Goal: Contribute content

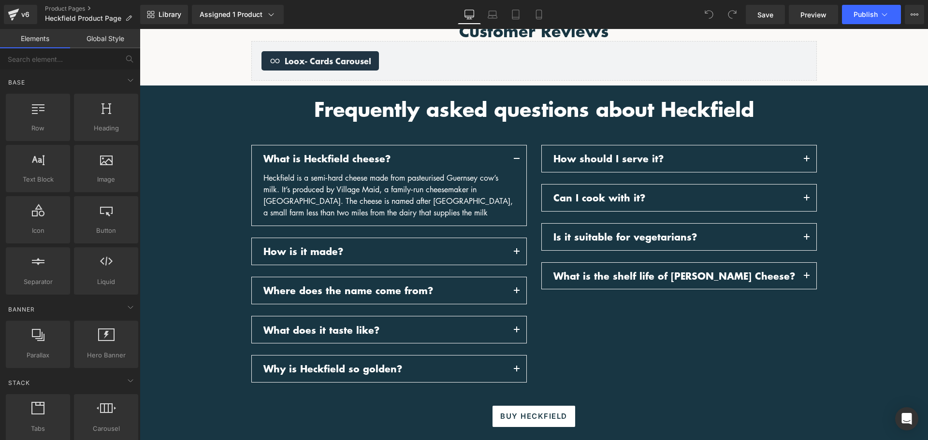
scroll to position [1063, 0]
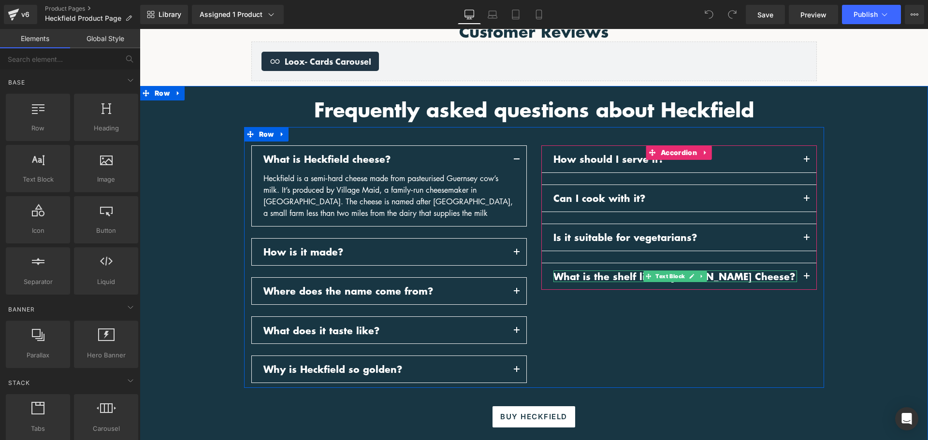
click at [732, 273] on p "What is the shelf life of [PERSON_NAME] Cheese?" at bounding box center [675, 277] width 244 height 12
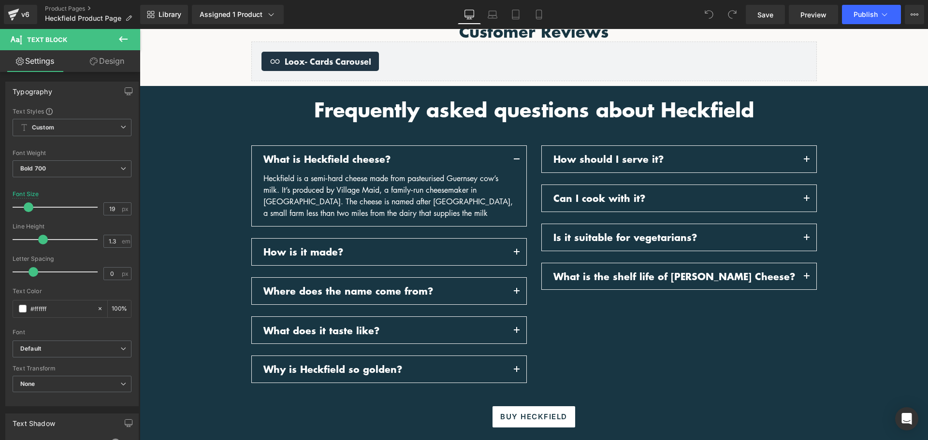
click at [121, 43] on icon at bounding box center [123, 39] width 12 height 12
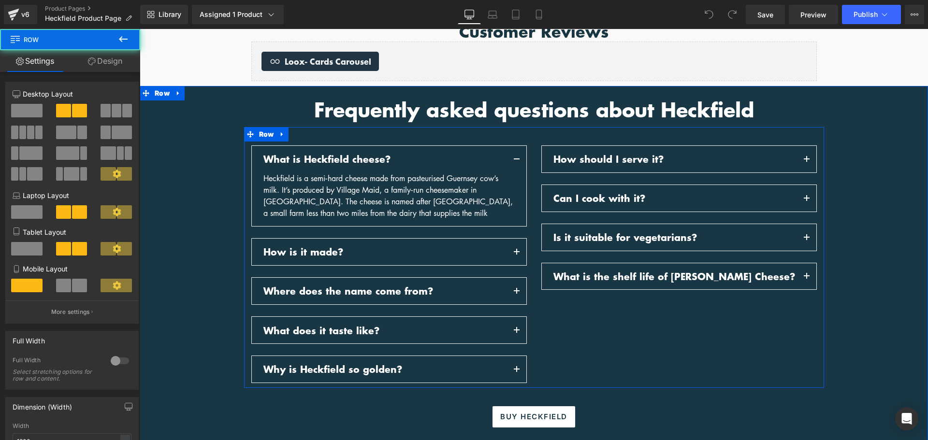
click at [647, 138] on div "What is Heckfield cheese? Text Block Text Block" at bounding box center [534, 257] width 580 height 261
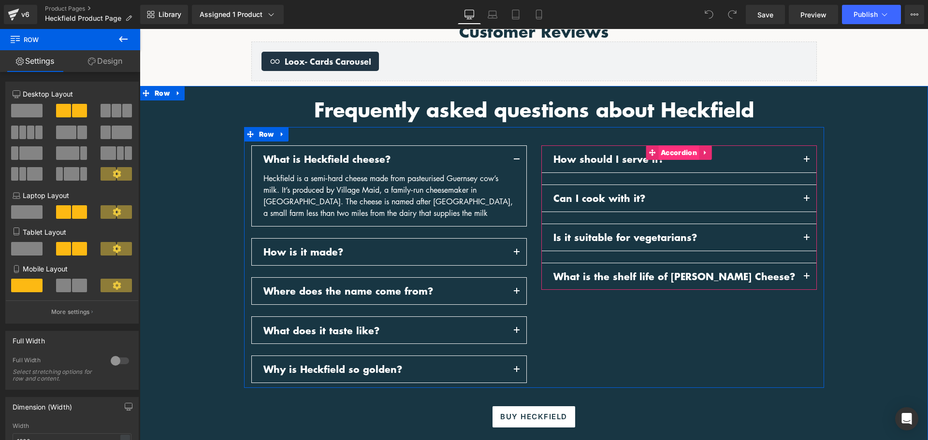
click at [662, 149] on span "Accordion" at bounding box center [678, 152] width 41 height 14
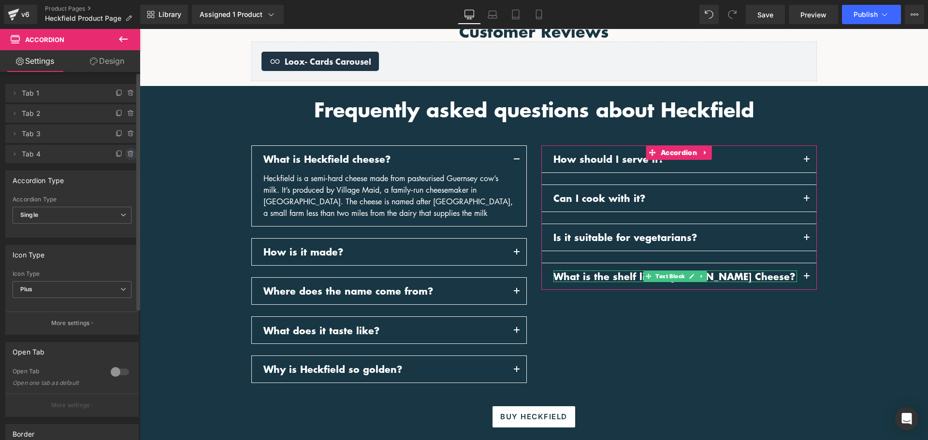
click at [127, 156] on icon at bounding box center [131, 154] width 8 height 8
click at [125, 157] on button "Delete" at bounding box center [120, 154] width 30 height 13
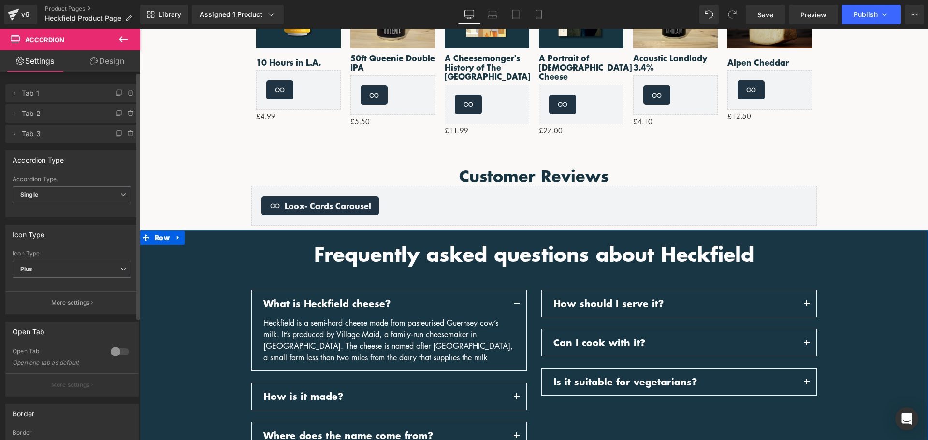
scroll to position [918, 0]
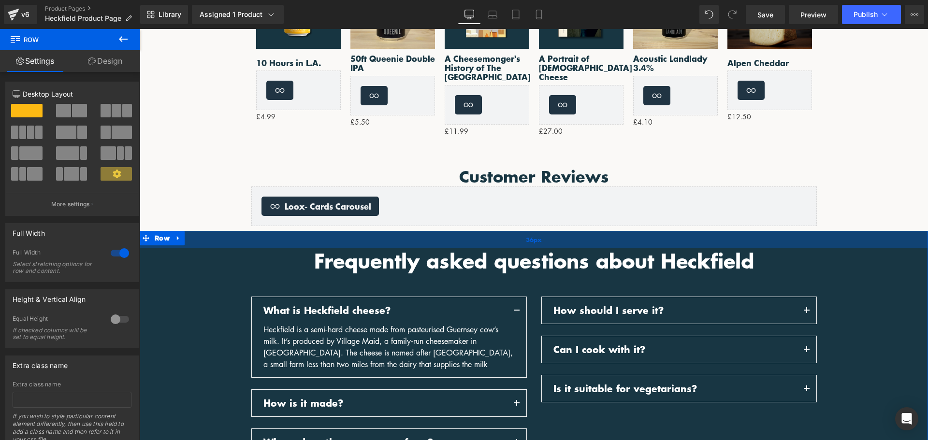
drag, startPoint x: 503, startPoint y: 241, endPoint x: 502, endPoint y: 247, distance: 6.4
click at [502, 247] on div "36px" at bounding box center [534, 239] width 788 height 17
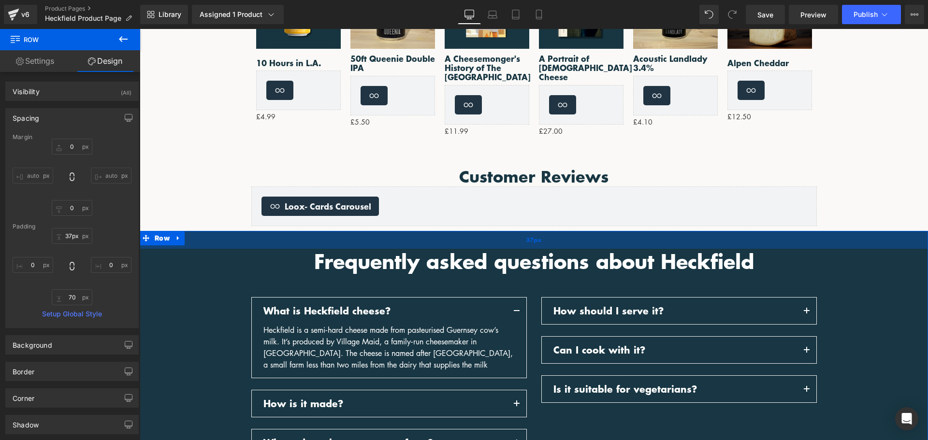
type input "38px"
click at [502, 248] on div "38px" at bounding box center [534, 240] width 788 height 18
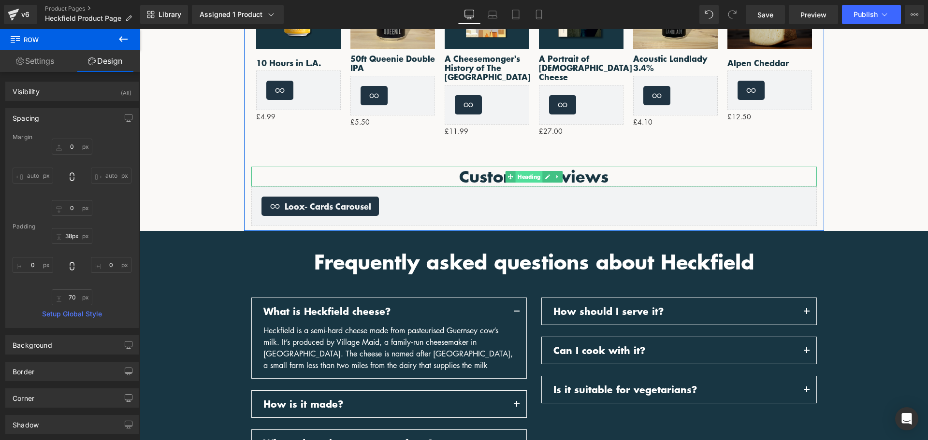
click at [531, 179] on span "Heading" at bounding box center [528, 177] width 27 height 12
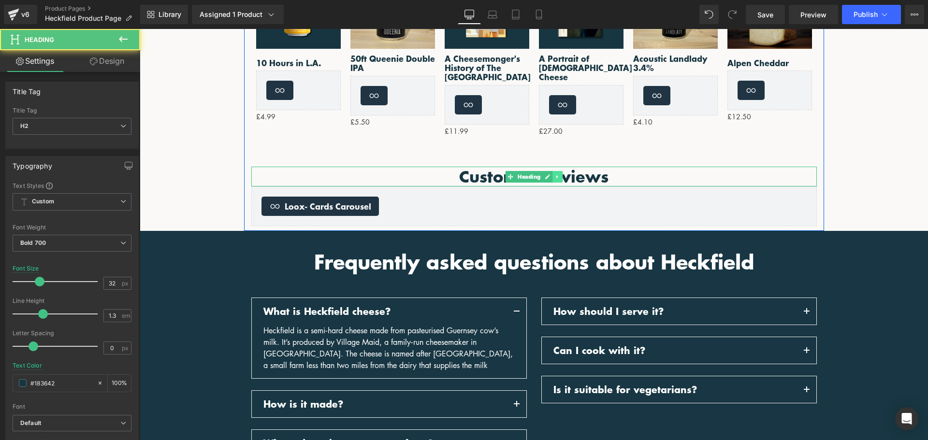
click at [555, 177] on icon at bounding box center [557, 177] width 5 height 6
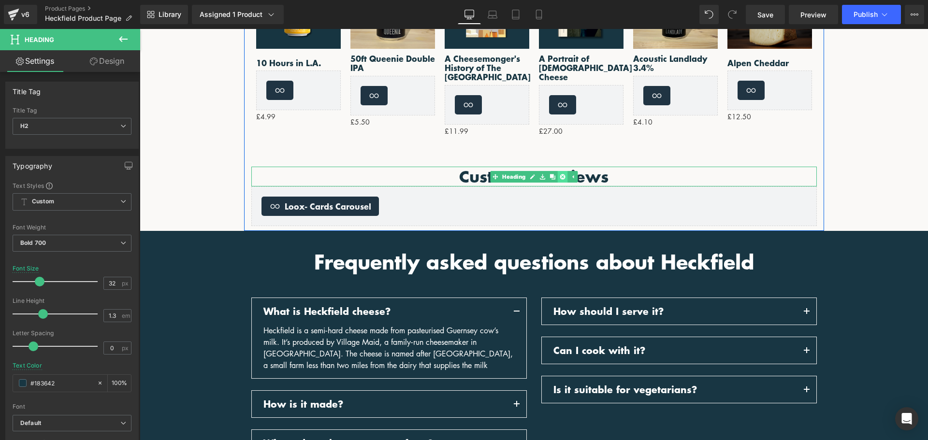
click at [560, 177] on icon at bounding box center [562, 177] width 5 height 6
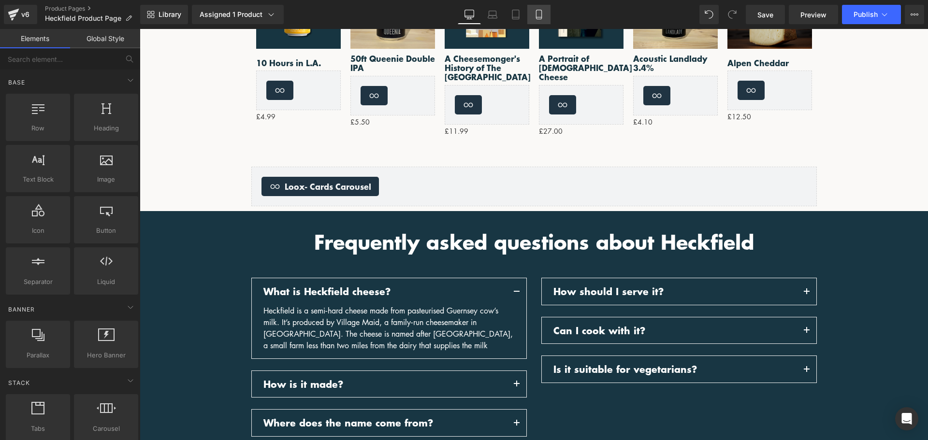
click at [538, 14] on icon at bounding box center [539, 15] width 10 height 10
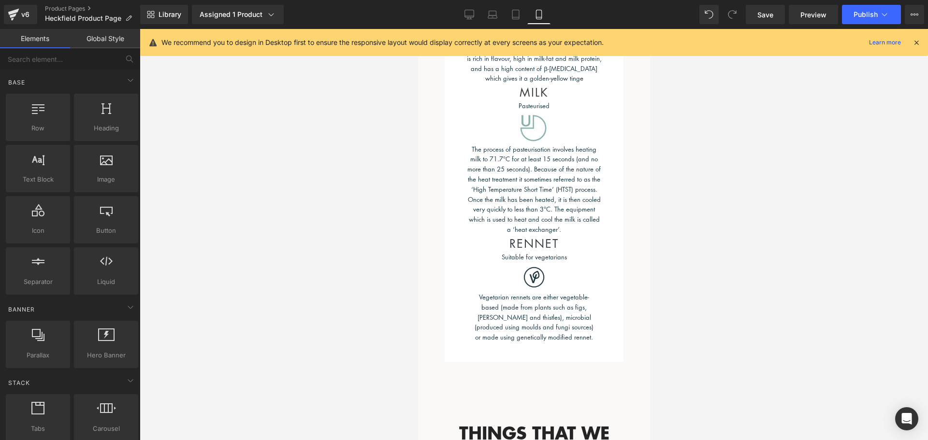
scroll to position [963, 0]
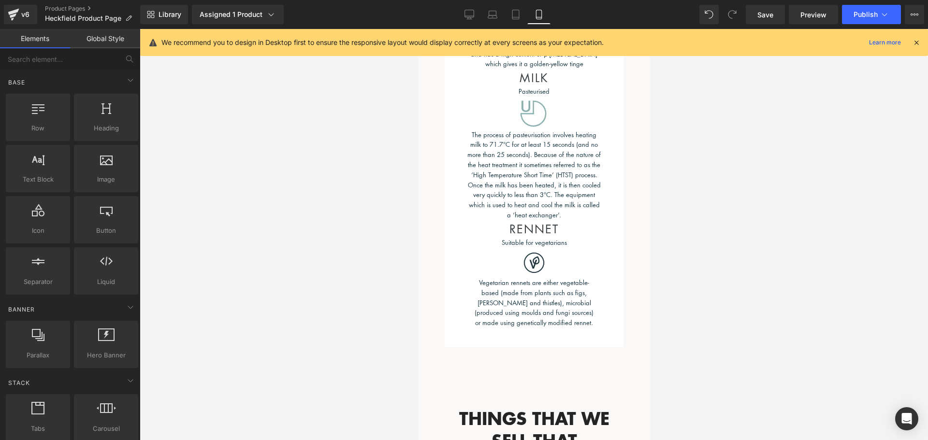
click at [532, 220] on div "RENNET Heading" at bounding box center [533, 228] width 121 height 17
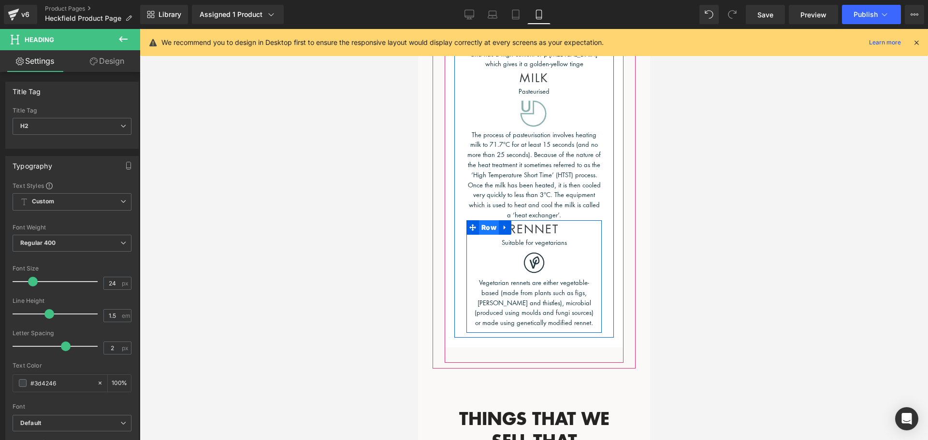
click at [492, 220] on span "Row" at bounding box center [488, 227] width 20 height 14
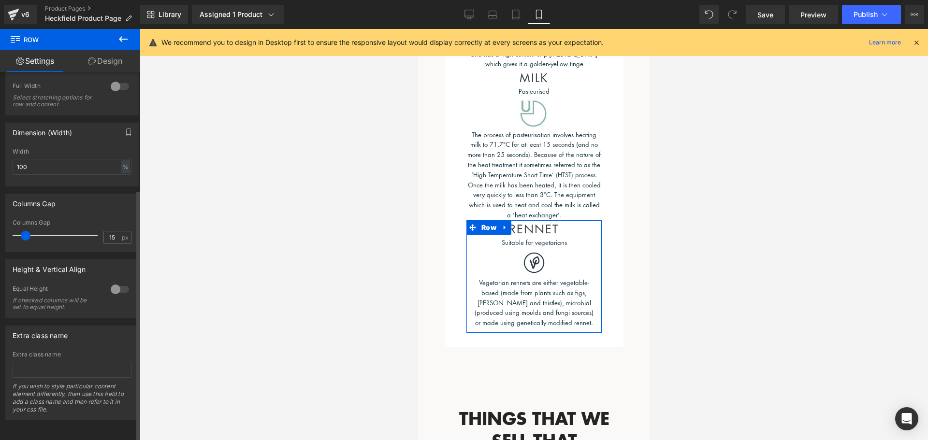
scroll to position [174, 0]
click at [112, 282] on div at bounding box center [119, 289] width 23 height 15
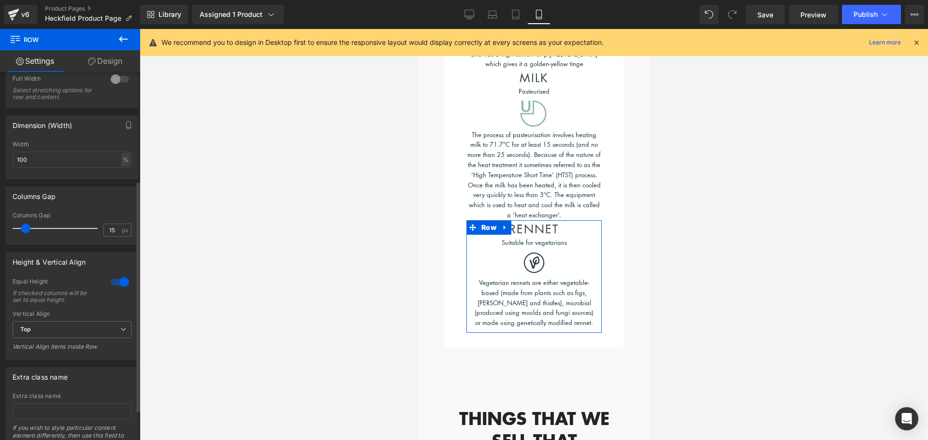
click at [114, 280] on div at bounding box center [119, 281] width 23 height 15
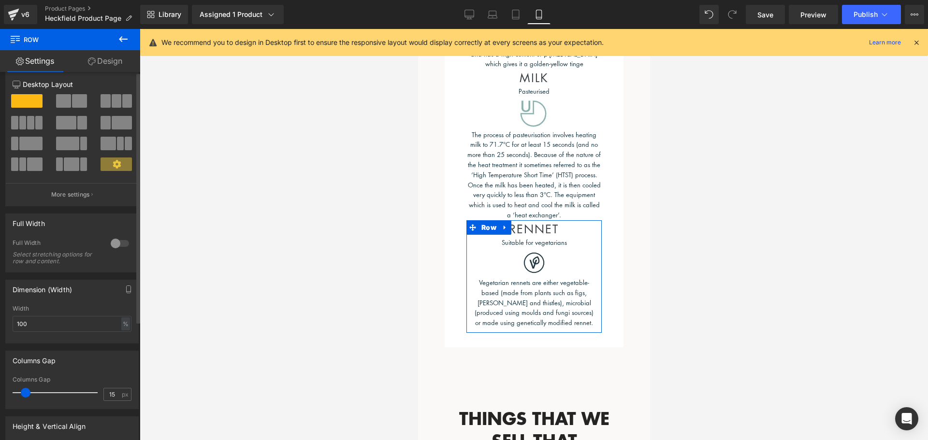
scroll to position [0, 0]
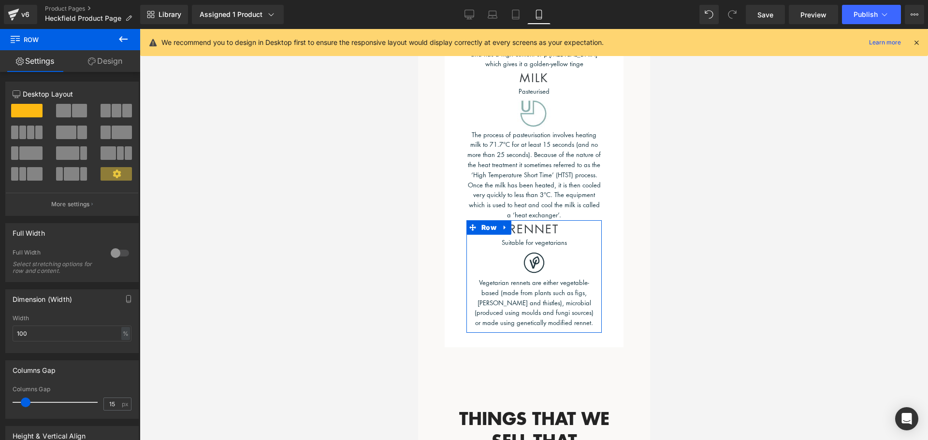
click at [111, 58] on link "Design" at bounding box center [105, 61] width 70 height 22
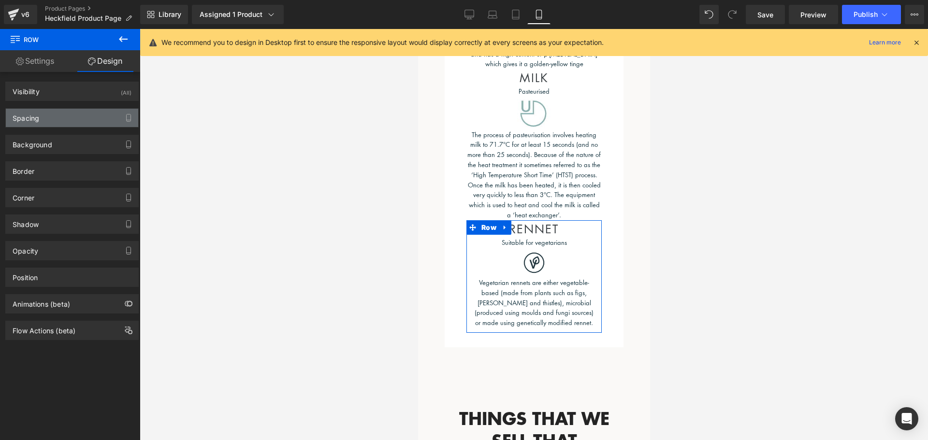
click at [79, 115] on div "Spacing" at bounding box center [72, 118] width 132 height 18
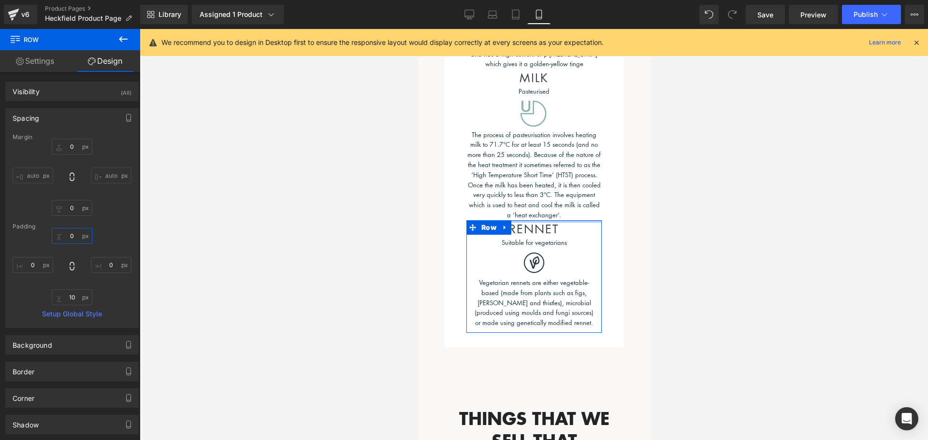
click at [73, 237] on input "0" at bounding box center [72, 236] width 41 height 16
type input "20"
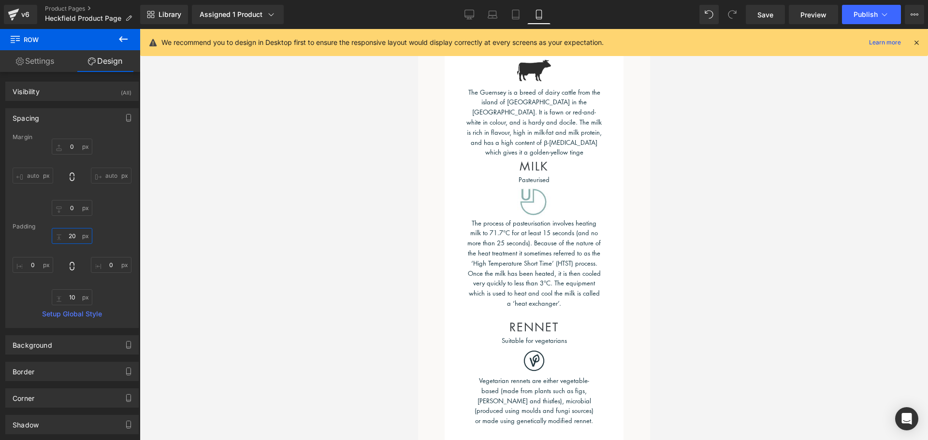
scroll to position [866, 0]
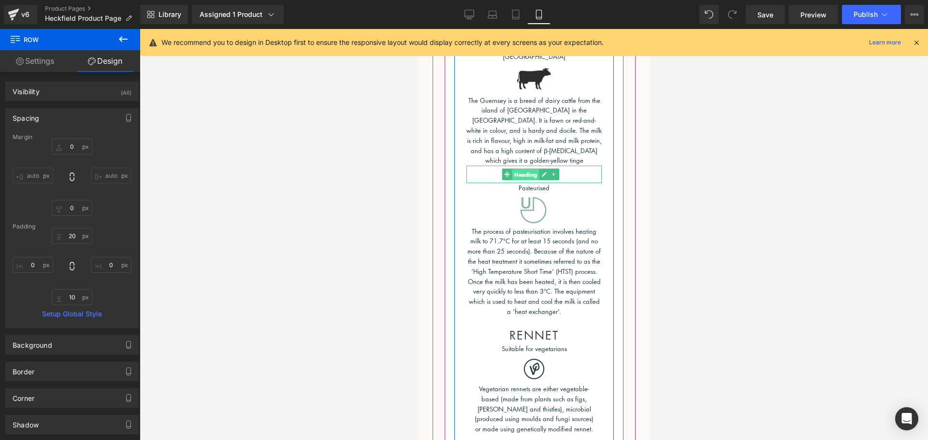
click at [532, 169] on span "Heading" at bounding box center [524, 175] width 27 height 12
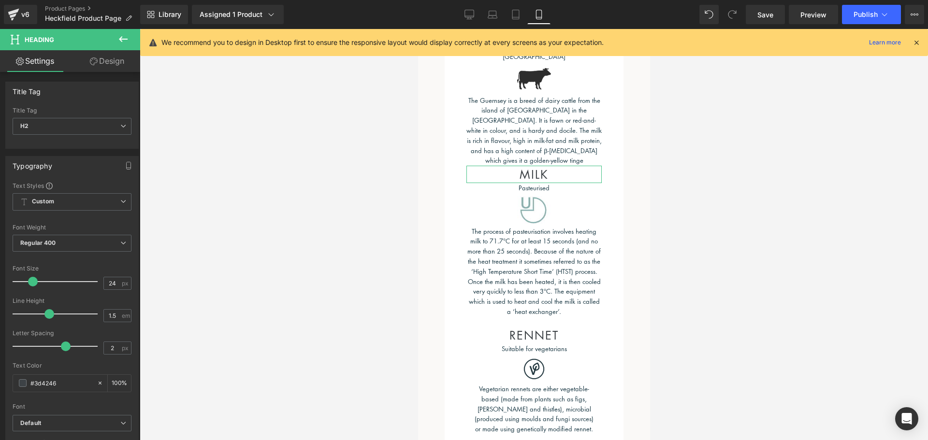
click at [117, 58] on link "Design" at bounding box center [107, 61] width 70 height 22
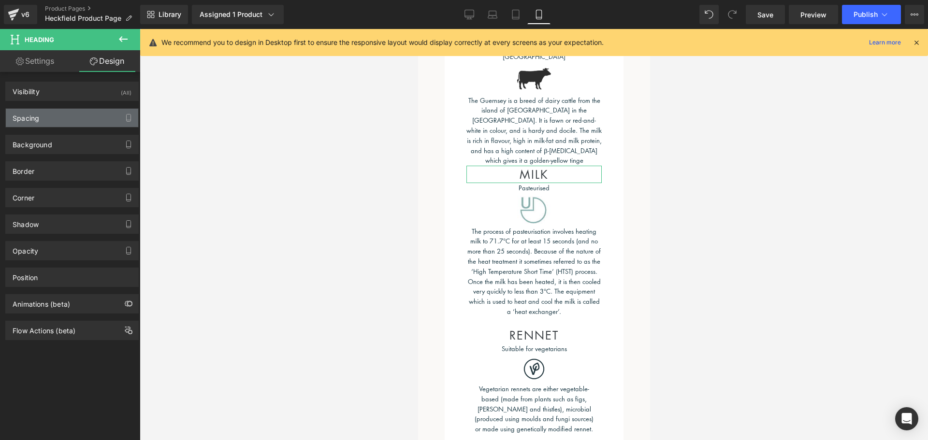
click at [76, 119] on div "Spacing" at bounding box center [72, 118] width 132 height 18
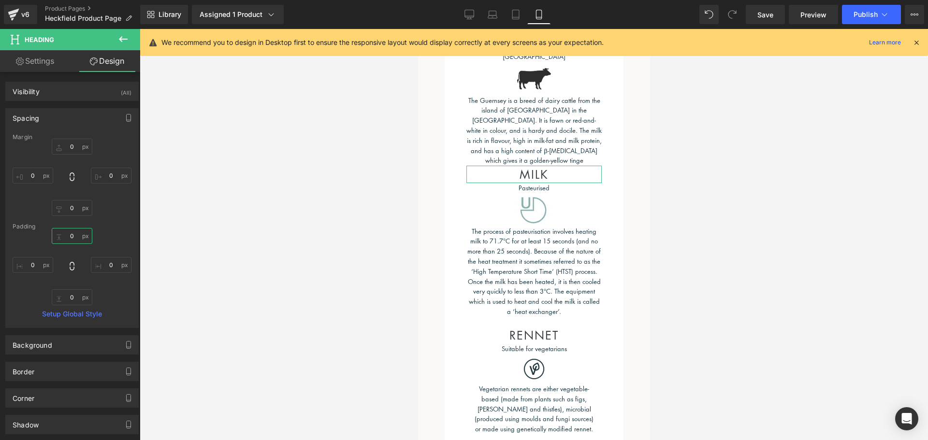
click at [71, 235] on input "0" at bounding box center [72, 236] width 41 height 16
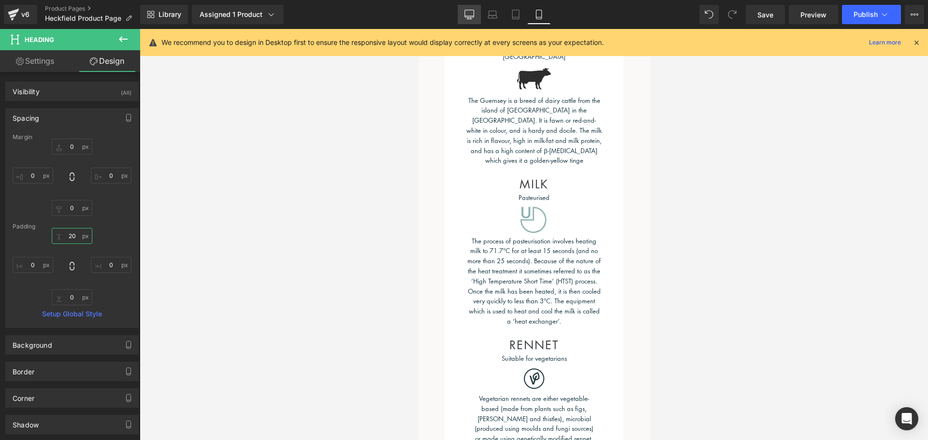
type input "20"
click at [461, 12] on link "Desktop" at bounding box center [469, 14] width 23 height 19
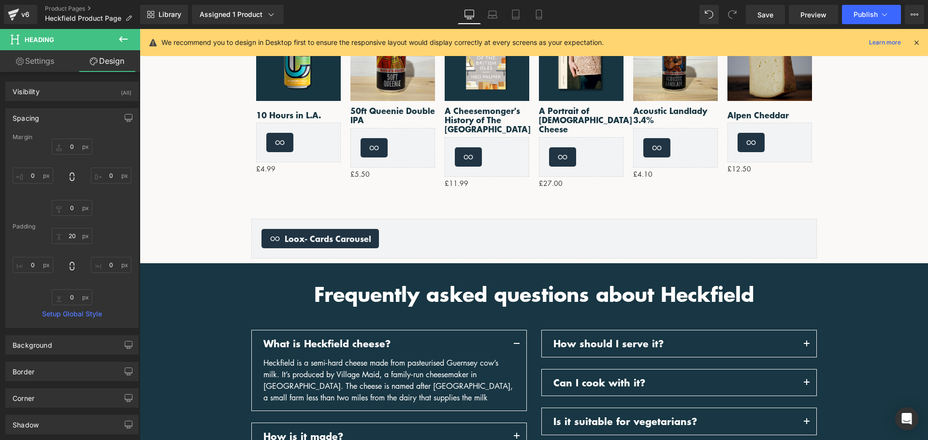
type input "0"
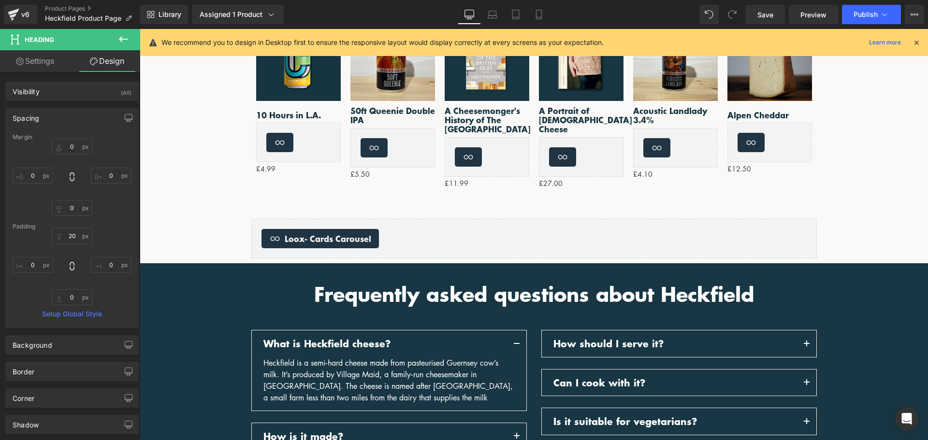
type input "0"
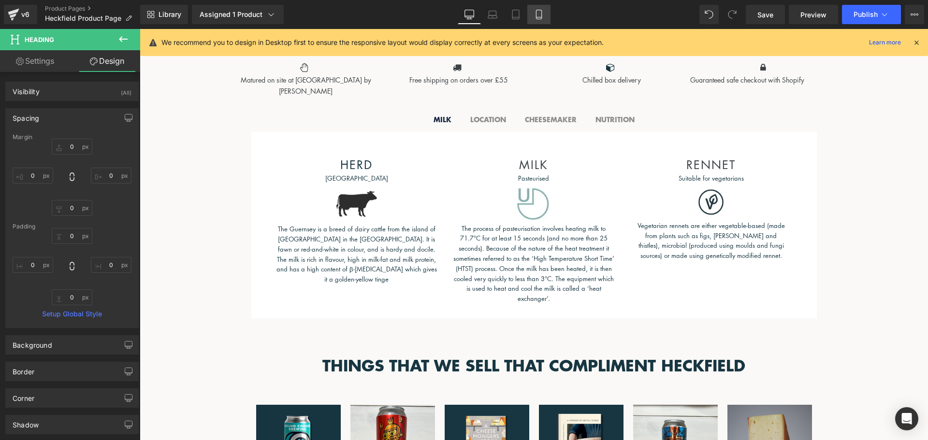
click at [541, 12] on icon at bounding box center [538, 14] width 5 height 9
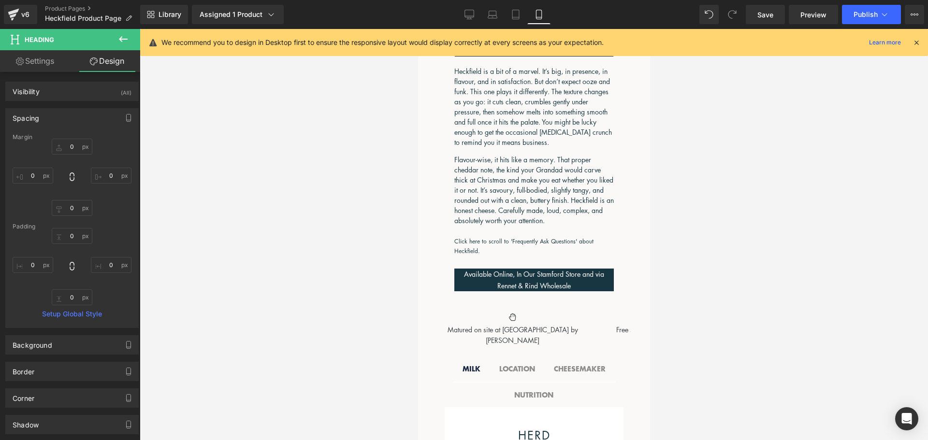
type input "0"
type input "20"
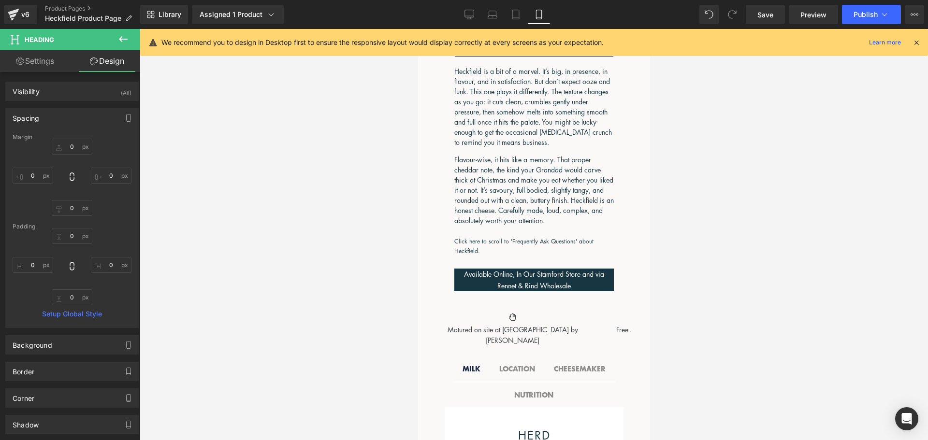
type input "0"
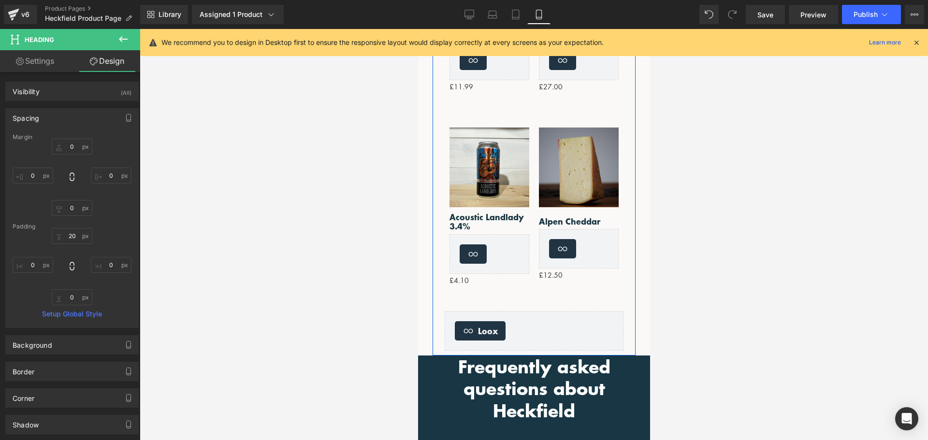
scroll to position [1929, 0]
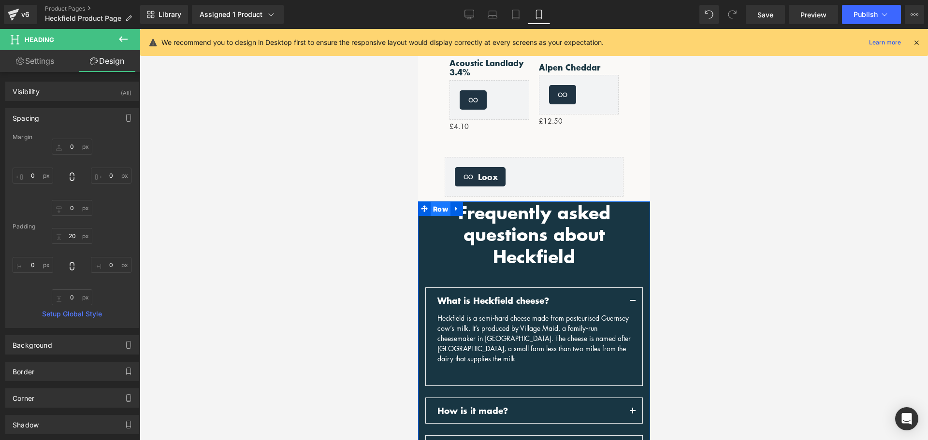
click at [441, 202] on span "Row" at bounding box center [440, 209] width 20 height 14
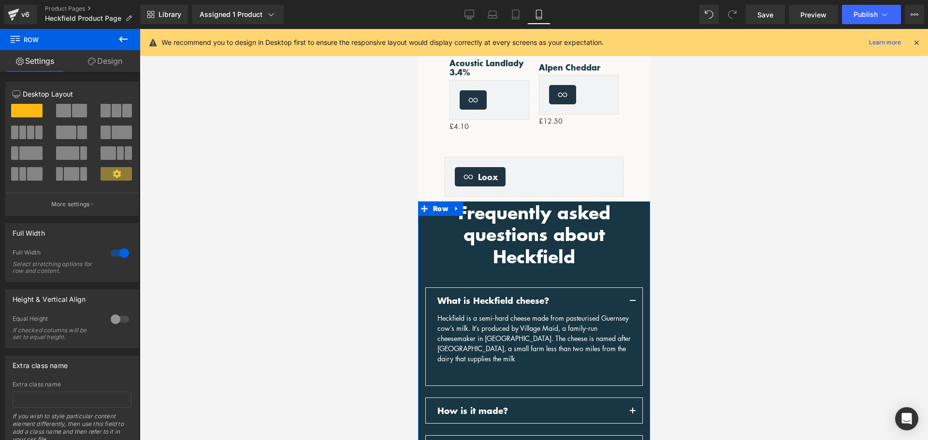
click at [103, 60] on link "Design" at bounding box center [105, 61] width 70 height 22
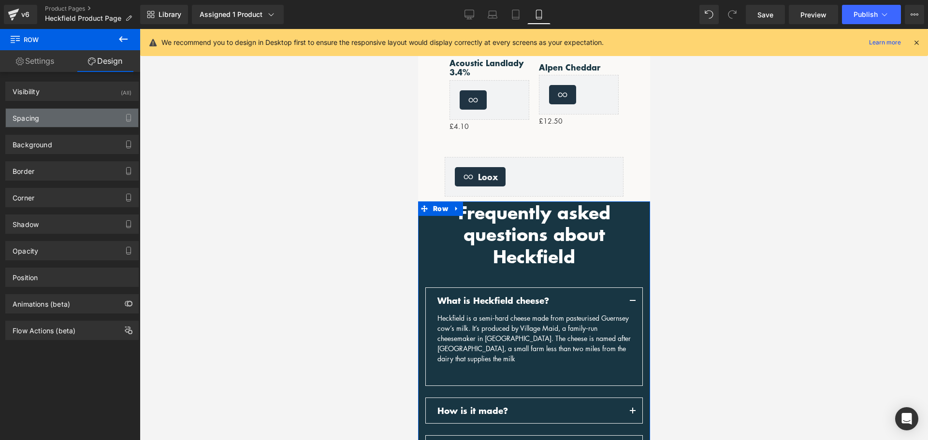
click at [64, 116] on div "Spacing" at bounding box center [72, 118] width 132 height 18
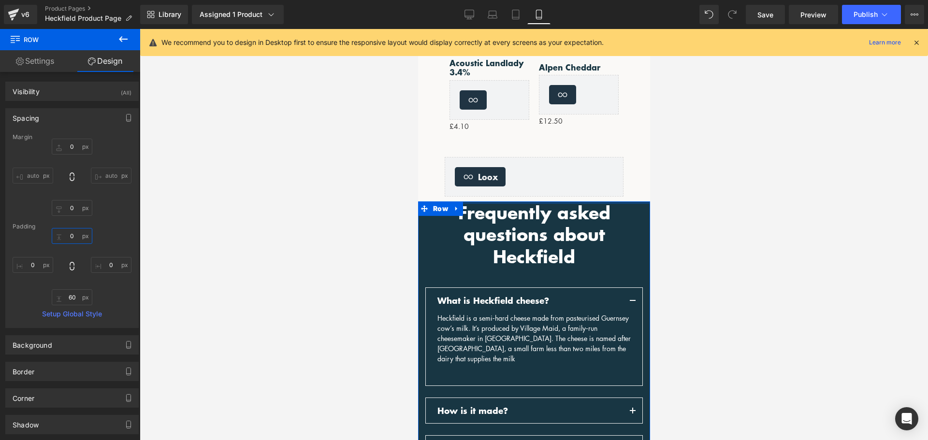
click at [71, 232] on input "0" at bounding box center [72, 236] width 41 height 16
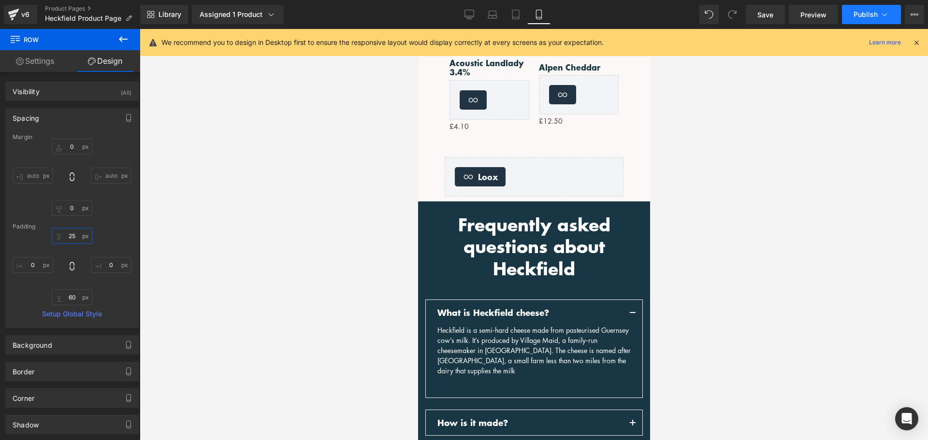
type input "25"
click at [879, 12] on button "Publish" at bounding box center [871, 14] width 59 height 19
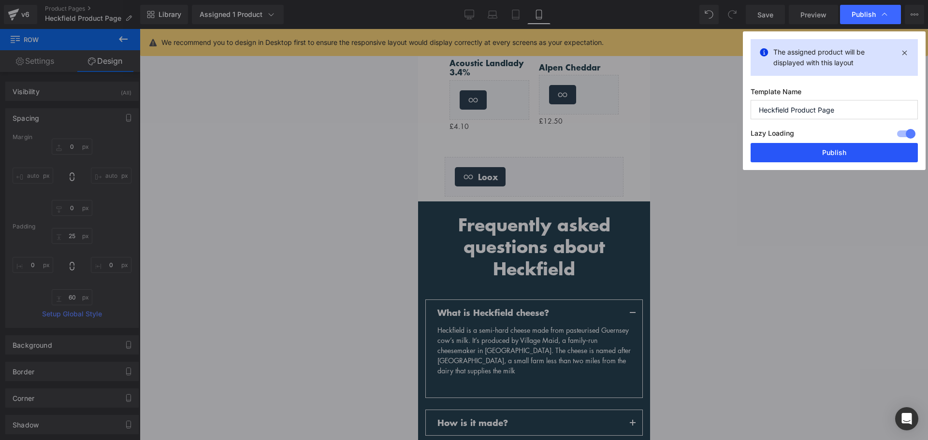
click at [826, 152] on button "Publish" at bounding box center [833, 152] width 167 height 19
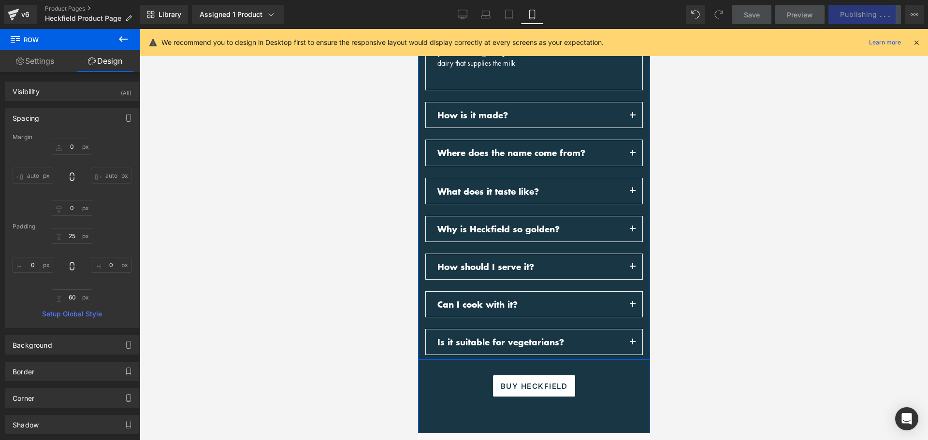
scroll to position [2219, 0]
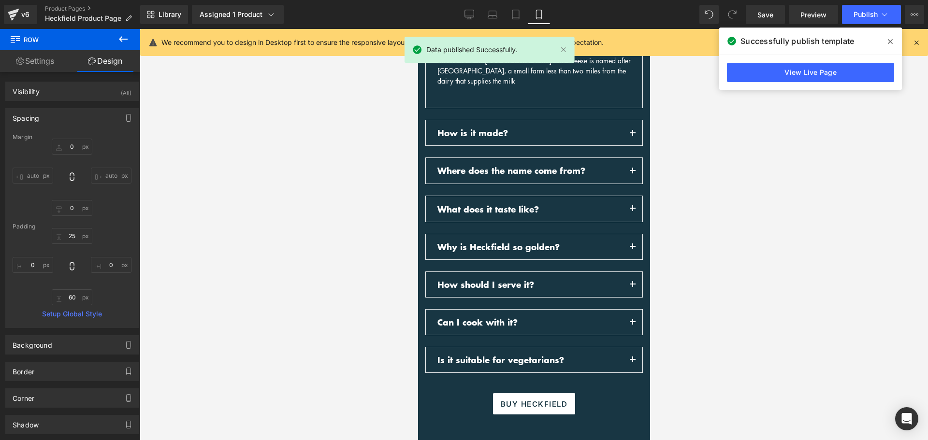
click at [887, 43] on span at bounding box center [889, 41] width 15 height 15
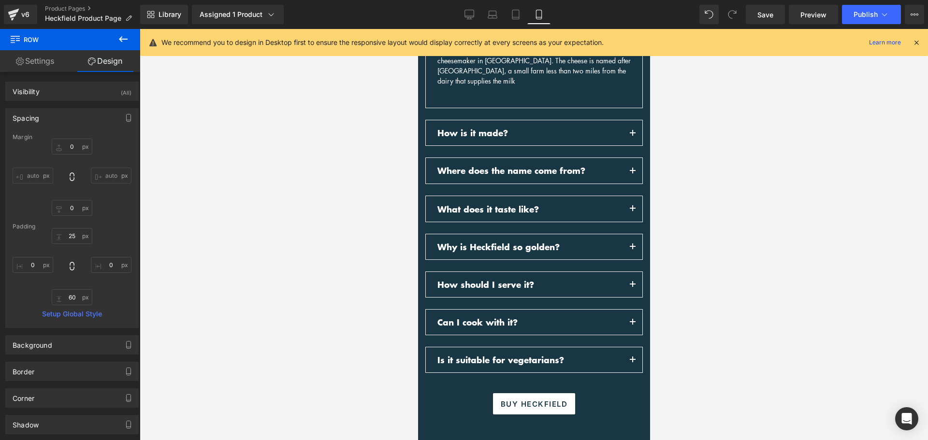
click at [856, 3] on div "Library Assigned 1 Product Product Preview Heckfield Manage assigned products M…" at bounding box center [534, 14] width 788 height 29
click at [868, 10] on button "Publish" at bounding box center [871, 14] width 59 height 19
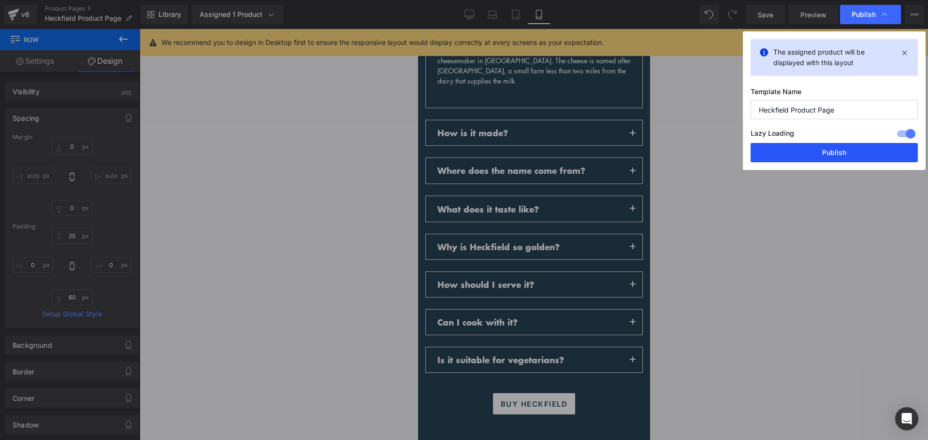
click at [858, 148] on button "Publish" at bounding box center [833, 152] width 167 height 19
